Goal: Task Accomplishment & Management: Use online tool/utility

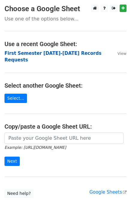
click at [60, 53] on strong "First Semester [DATE]-[DATE] Records Requests" at bounding box center [53, 57] width 97 height 12
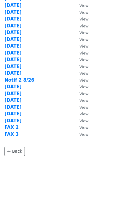
scroll to position [101, 0]
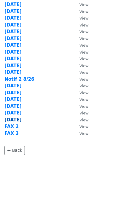
click at [11, 120] on strong "9/4/25" at bounding box center [13, 119] width 17 height 5
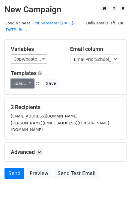
click at [21, 79] on link "Load..." at bounding box center [22, 83] width 23 height 9
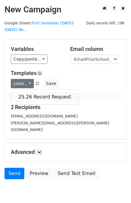
click at [28, 92] on link "25.26 Record Request" at bounding box center [44, 97] width 67 height 10
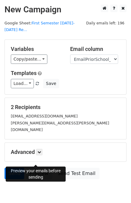
click at [35, 168] on link "Preview" at bounding box center [39, 173] width 26 height 11
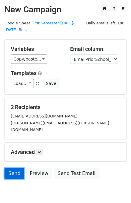
click at [14, 168] on link "Send" at bounding box center [15, 173] width 20 height 11
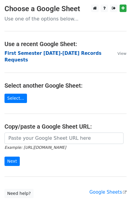
click at [65, 52] on strong "First Semester 2025-2026 Records Requests" at bounding box center [53, 57] width 97 height 12
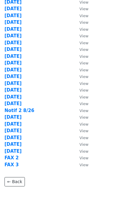
scroll to position [101, 0]
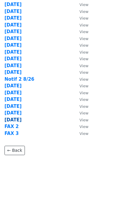
click at [13, 118] on strong "[DATE]" at bounding box center [13, 119] width 17 height 5
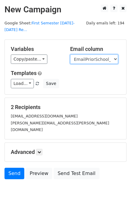
click at [85, 54] on select "User ID Last Name First Name Start Year Enrollment Date Birthday_Age Reported G…" at bounding box center [94, 58] width 48 height 9
select select "FaxPriorSchool1_2021"
click at [70, 54] on select "User ID Last Name First Name Start Year Enrollment Date Birthday_Age Reported G…" at bounding box center [94, 58] width 48 height 9
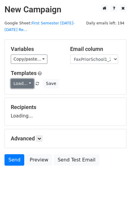
click at [22, 79] on link "Load..." at bounding box center [22, 83] width 23 height 9
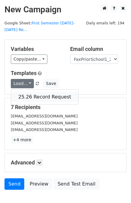
click at [38, 92] on link "25.26 Record Request" at bounding box center [44, 97] width 67 height 10
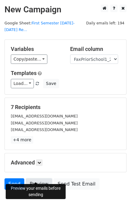
click at [38, 178] on link "Preview" at bounding box center [39, 183] width 26 height 11
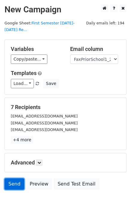
click at [14, 178] on link "Send" at bounding box center [15, 183] width 20 height 11
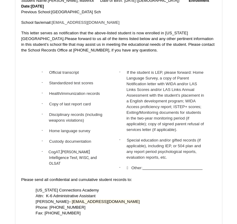
scroll to position [843, 0]
